Goal: Find specific page/section: Find specific page/section

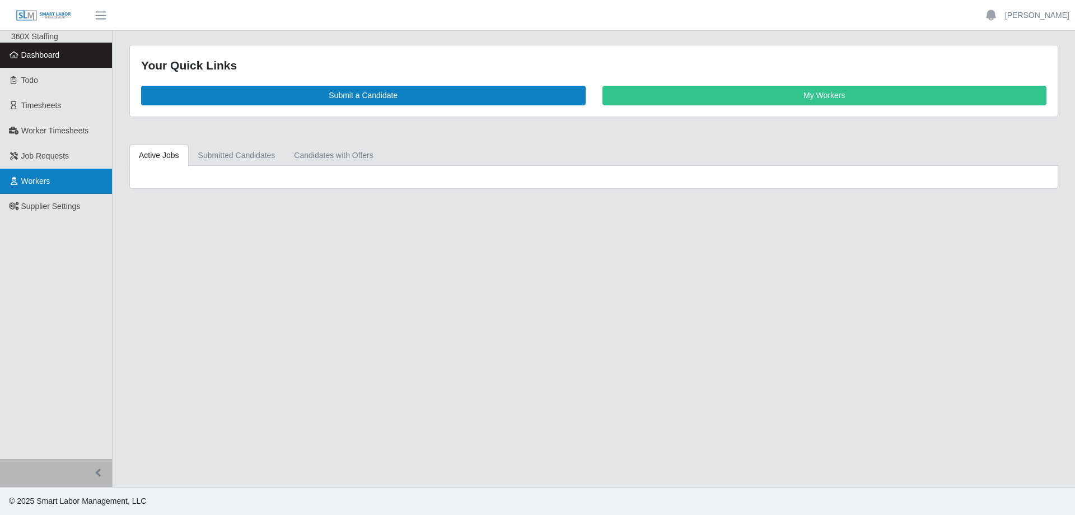
click at [64, 181] on link "Workers" at bounding box center [56, 181] width 112 height 25
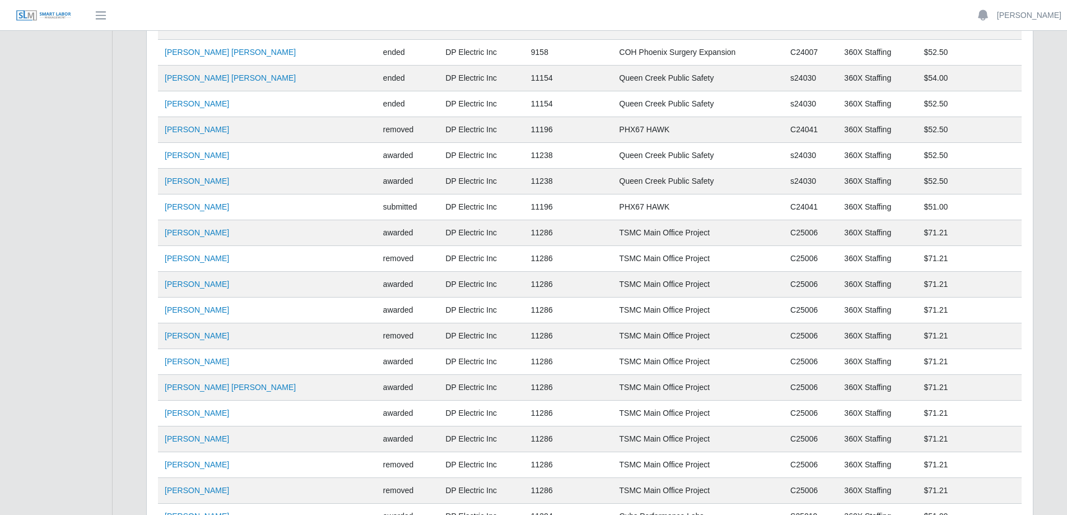
scroll to position [2465, 0]
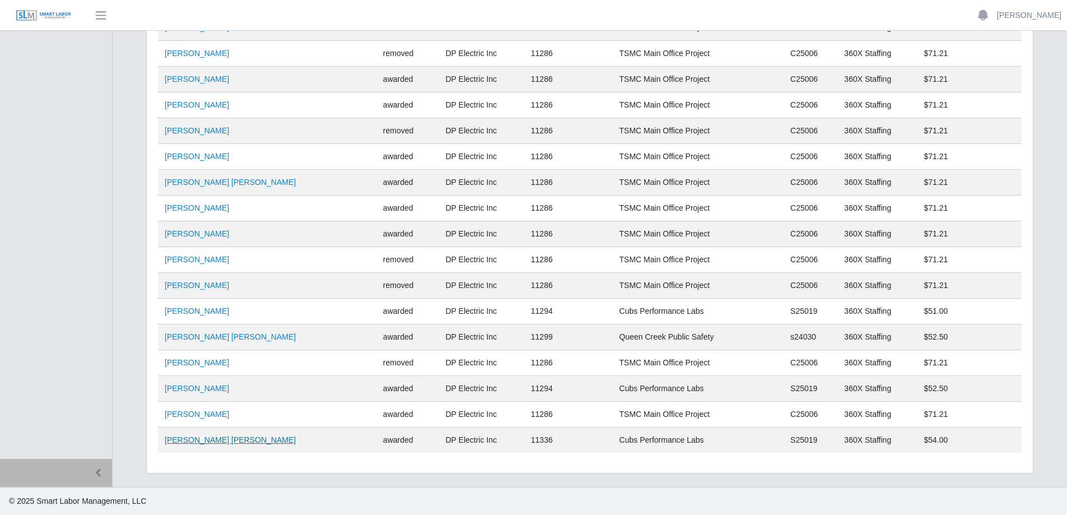
click at [174, 441] on link "Marco Bozo Rivas" at bounding box center [230, 439] width 131 height 9
